Goal: Task Accomplishment & Management: Complete application form

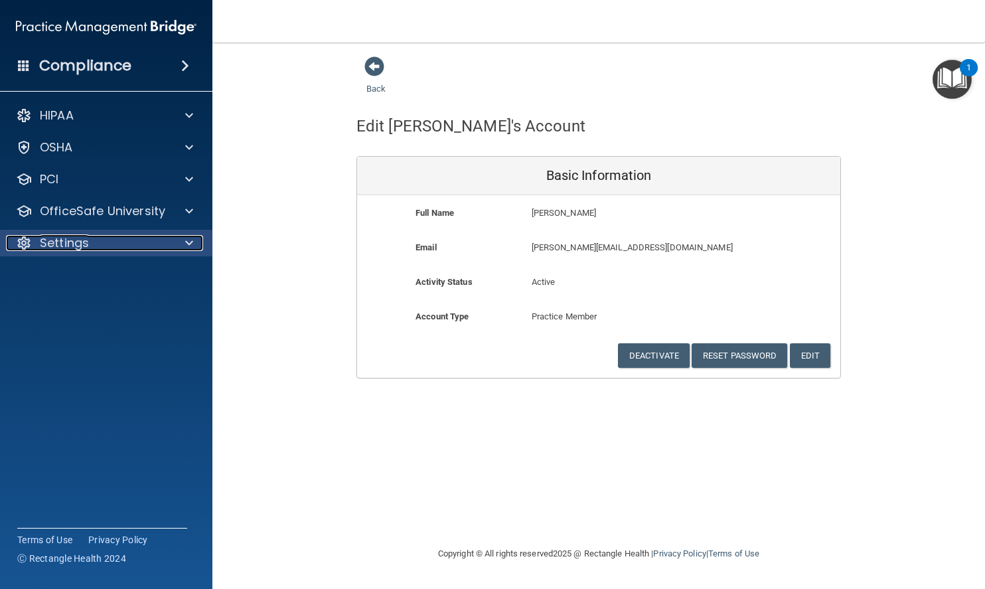
click at [73, 242] on p "Settings" at bounding box center [64, 243] width 49 height 16
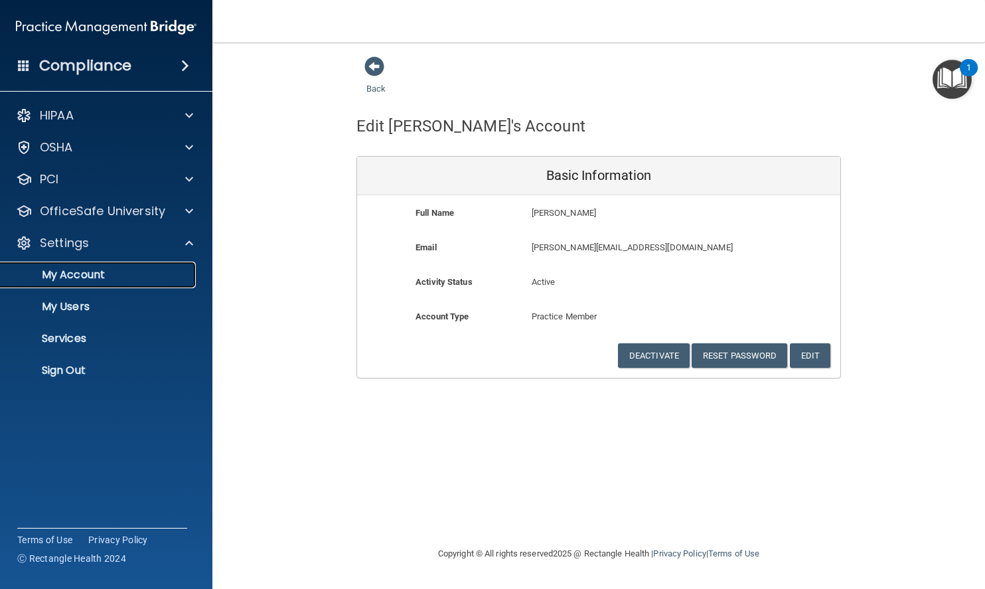
click at [84, 282] on link "My Account" at bounding box center [91, 274] width 209 height 27
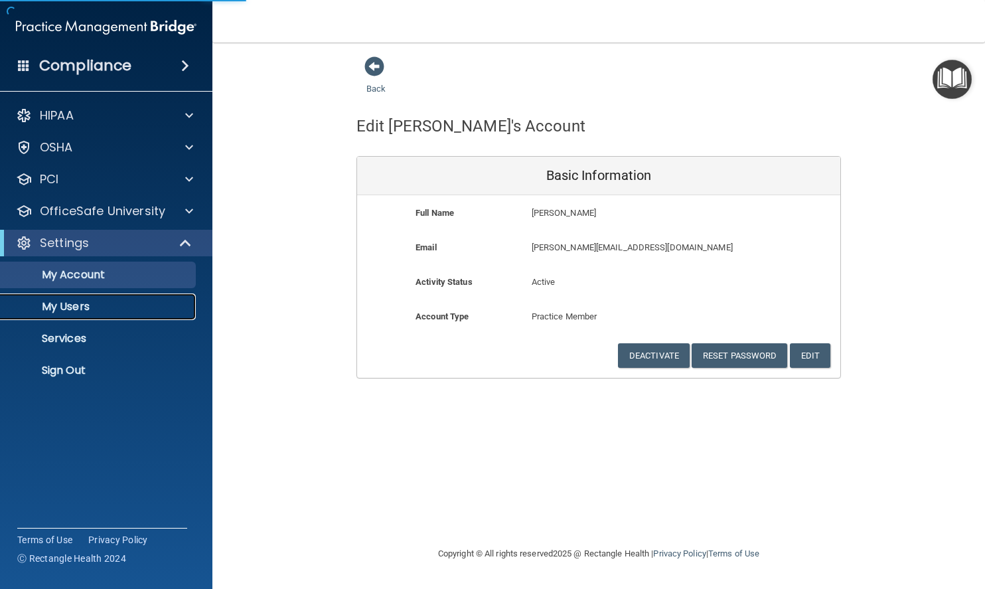
click at [81, 308] on p "My Users" at bounding box center [99, 306] width 181 height 13
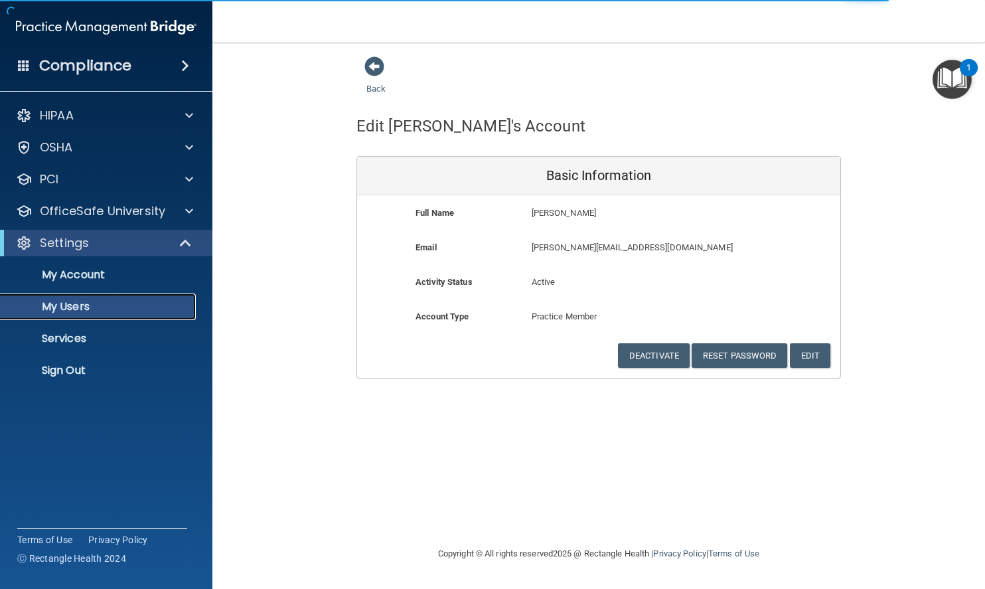
select select "20"
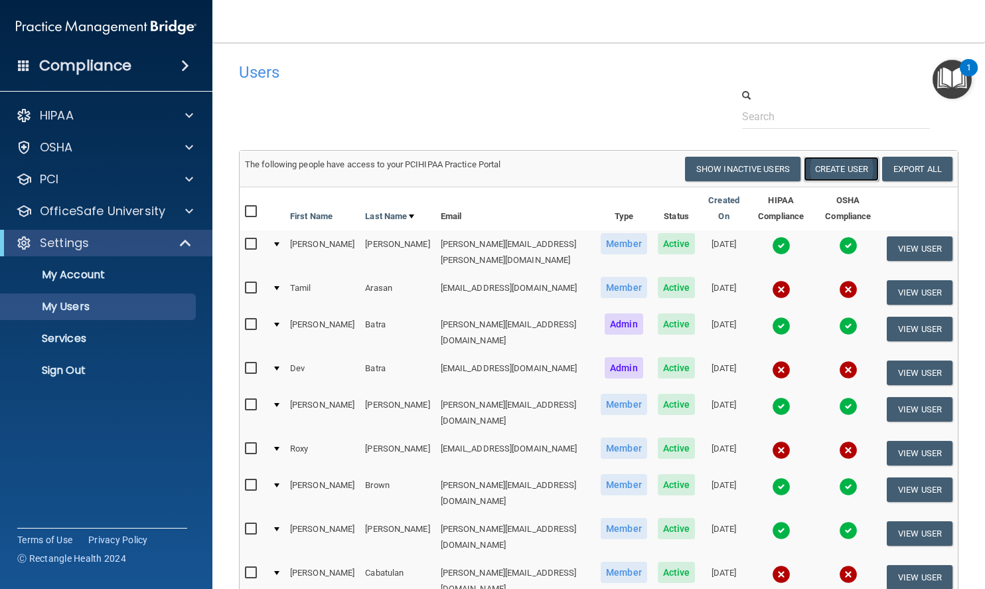
click at [816, 166] on button "Create User" at bounding box center [841, 169] width 75 height 25
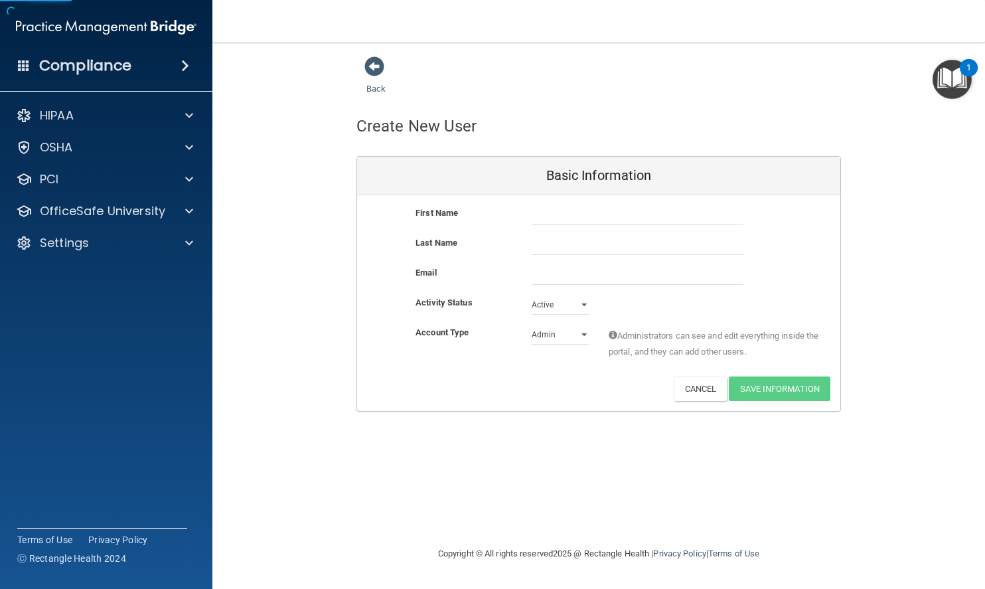
click at [548, 200] on div "First Name Last Name Email Activity Status Active Active Inactive Account Type …" at bounding box center [598, 303] width 483 height 216
click at [548, 214] on input "text" at bounding box center [638, 215] width 212 height 20
type input "Buddy"
paste input "[PERSON_NAME]"
type input "Yoelioes"
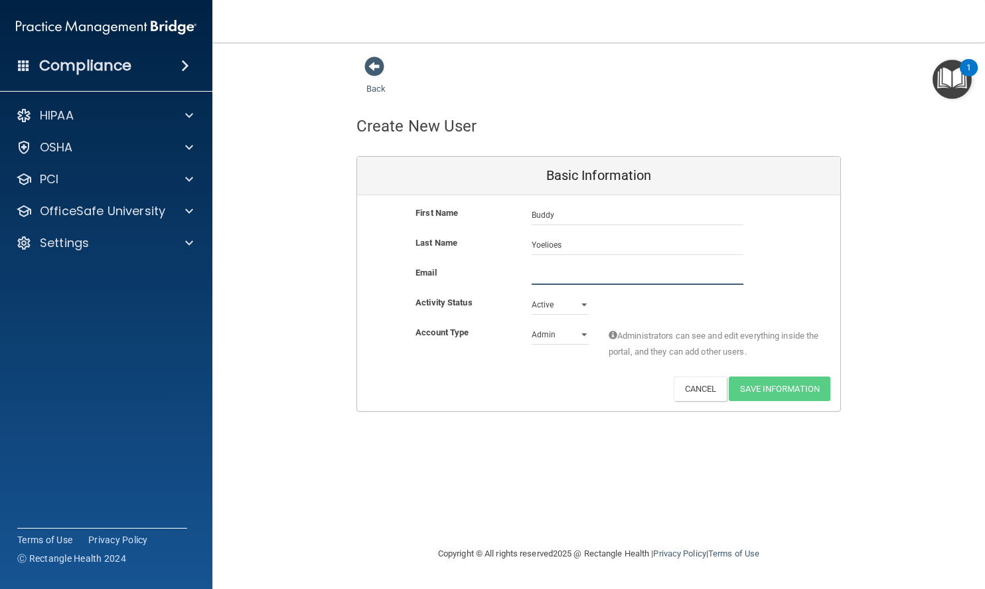
click at [554, 278] on input "email" at bounding box center [638, 275] width 212 height 20
type input "[EMAIL_ADDRESS][DOMAIN_NAME]"
click at [540, 332] on select "Admin Member" at bounding box center [560, 335] width 57 height 20
click at [532, 325] on select "Admin Member" at bounding box center [560, 335] width 57 height 20
click at [548, 335] on select "Admin Member" at bounding box center [560, 335] width 57 height 20
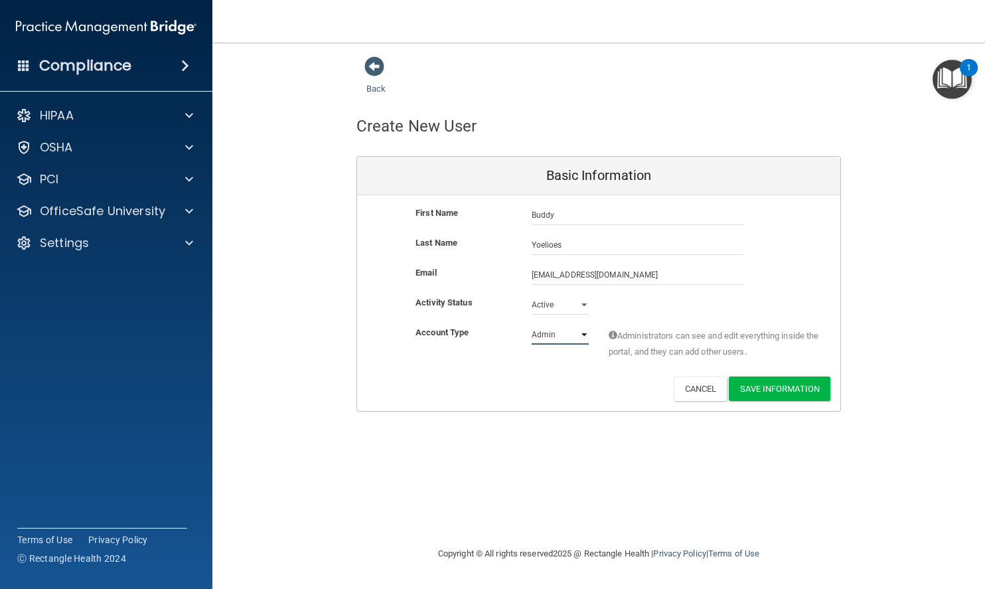
select select "practice_member"
click at [532, 325] on select "Admin Member" at bounding box center [560, 335] width 57 height 20
click at [791, 388] on button "Save Information" at bounding box center [780, 388] width 102 height 25
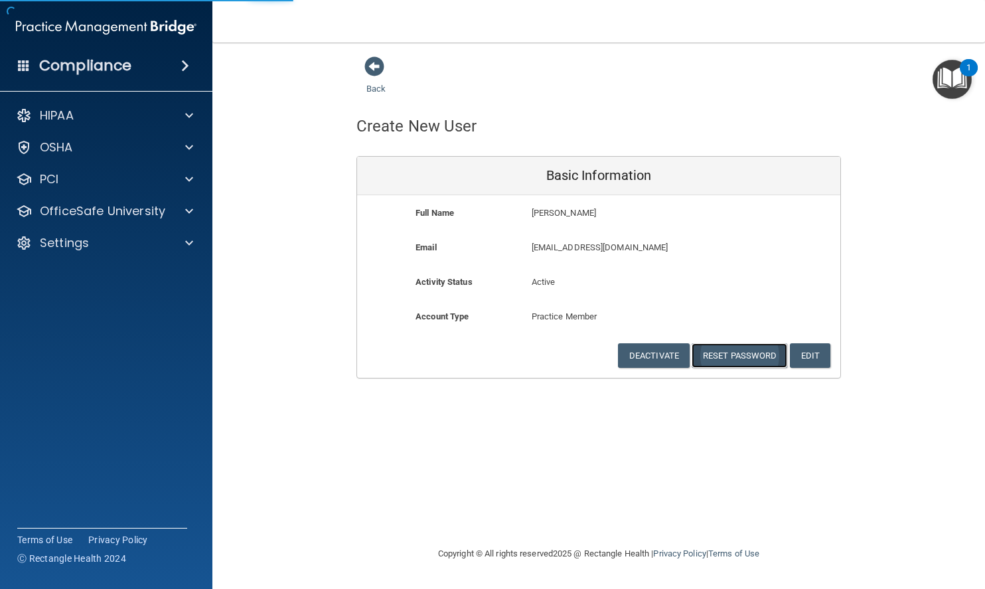
click at [737, 357] on button "Reset Password" at bounding box center [739, 355] width 96 height 25
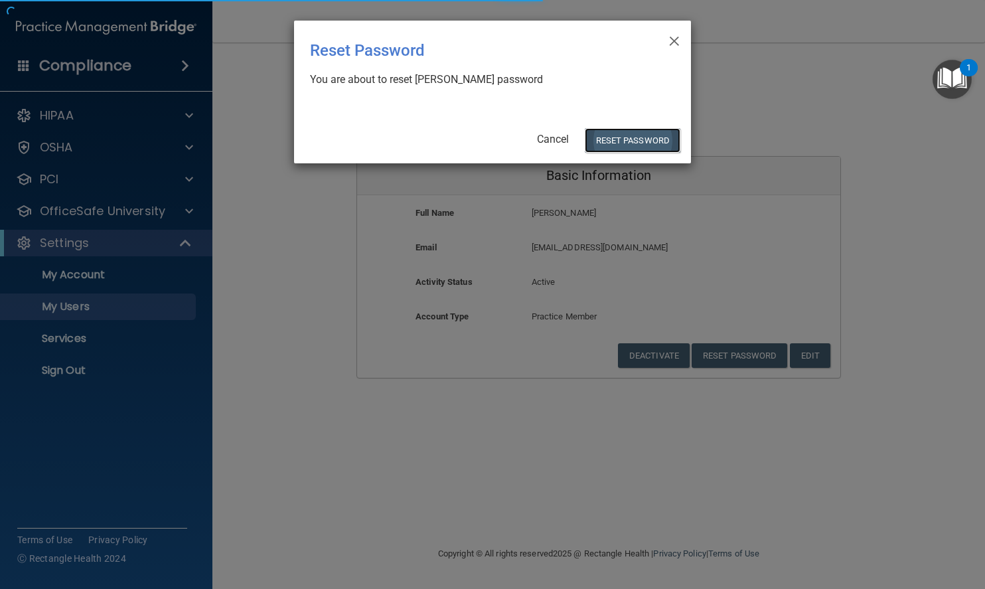
click at [620, 136] on button "Reset Password" at bounding box center [633, 140] width 96 height 25
select select "20"
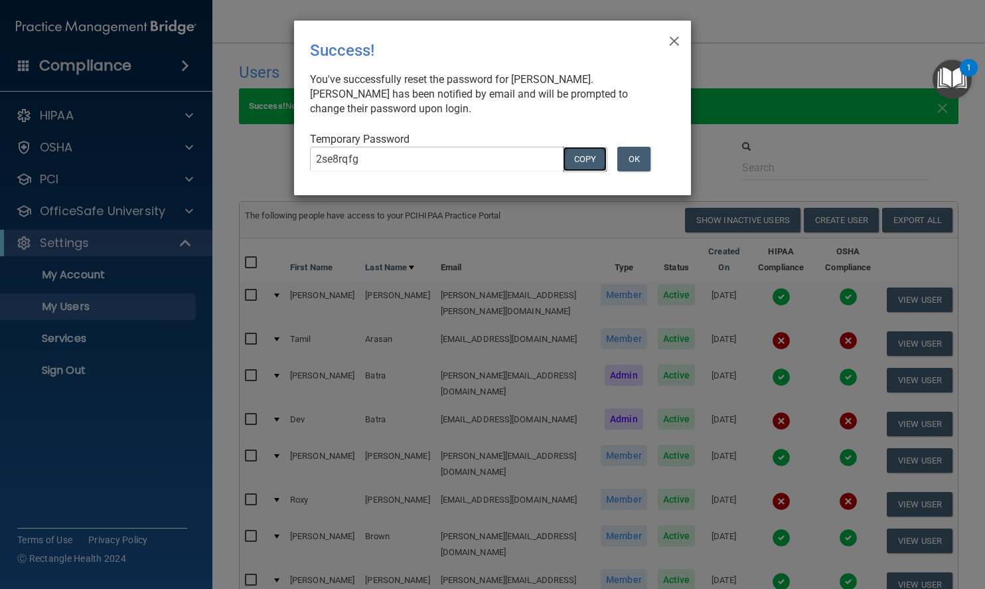
click at [579, 155] on button "COPY" at bounding box center [585, 159] width 44 height 25
click at [630, 159] on button "OK" at bounding box center [633, 159] width 33 height 25
